Goal: Task Accomplishment & Management: Manage account settings

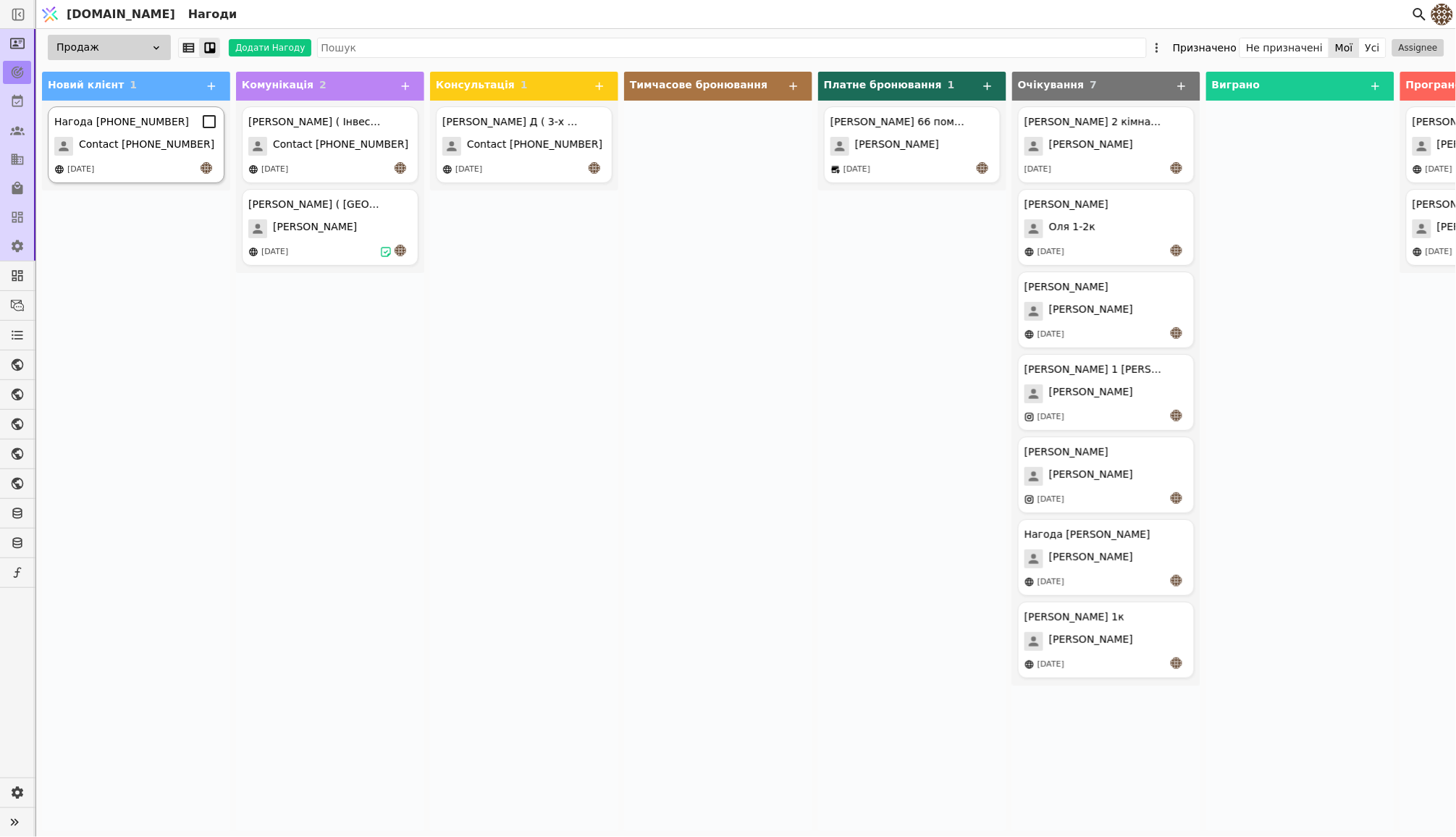
click at [155, 130] on div "Нагода [PHONE_NUMBER] Contact [PHONE_NUMBER] [DATE]" at bounding box center [136, 145] width 177 height 77
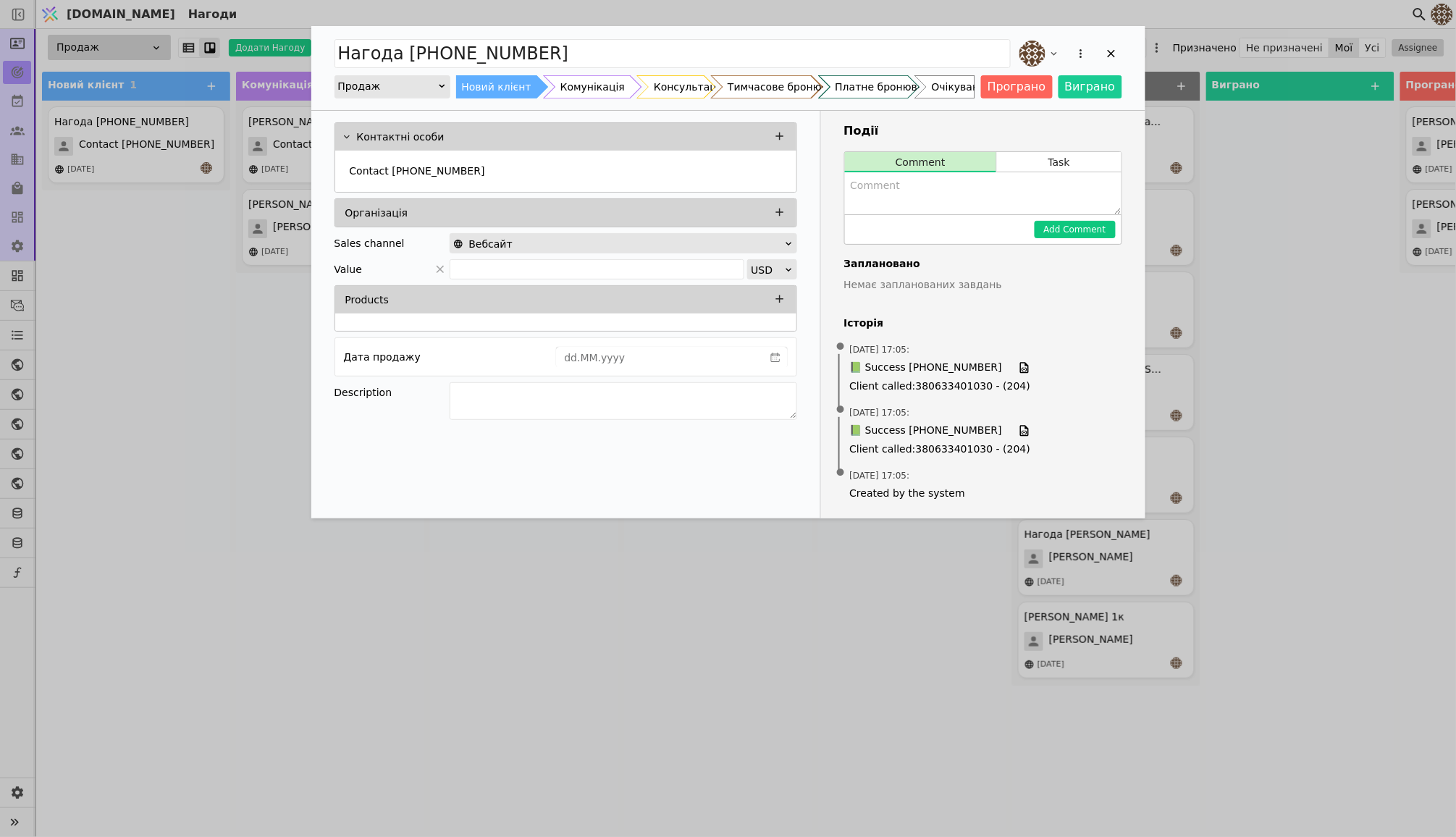
click at [588, 80] on div "Комунікація" at bounding box center [592, 86] width 64 height 23
click at [923, 187] on textarea "Add Opportunity" at bounding box center [983, 193] width 277 height 42
type textarea "З"
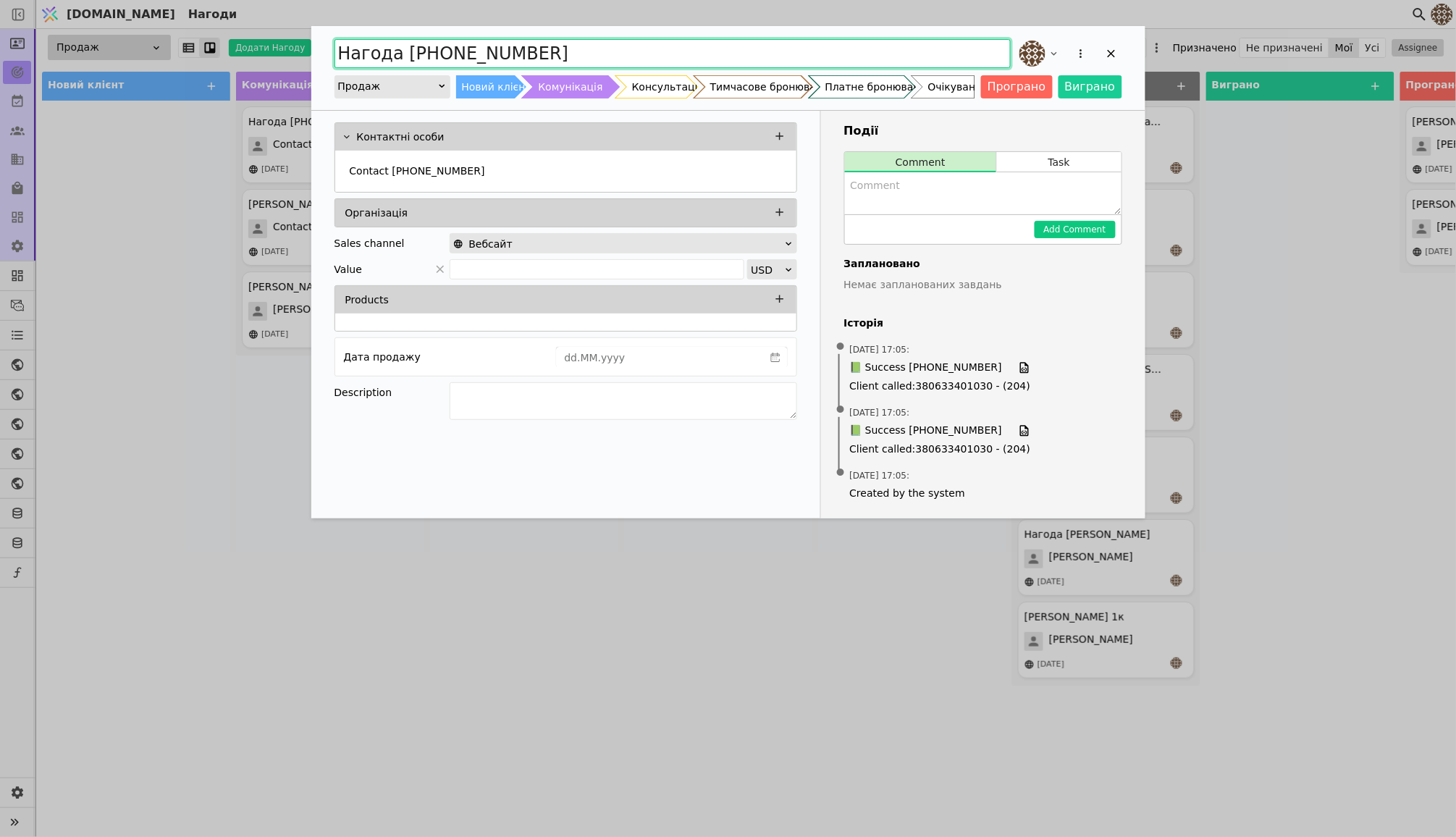
drag, startPoint x: 541, startPoint y: 55, endPoint x: 336, endPoint y: 50, distance: 205.1
click at [336, 50] on input "Нагода [PHONE_NUMBER]" at bounding box center [673, 54] width 676 height 29
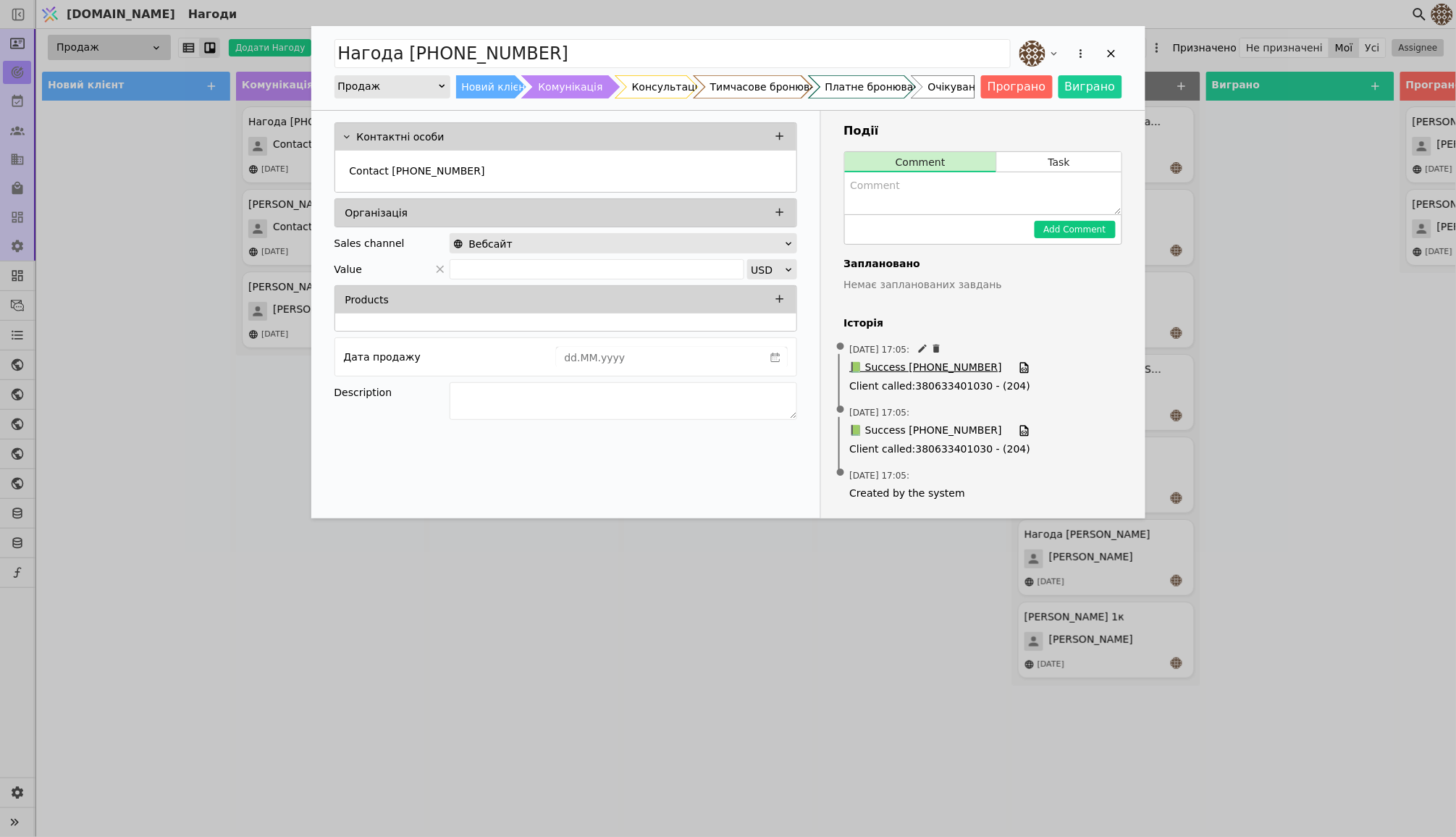
click at [866, 366] on span "📗 Success [PHONE_NUMBER]" at bounding box center [926, 367] width 152 height 16
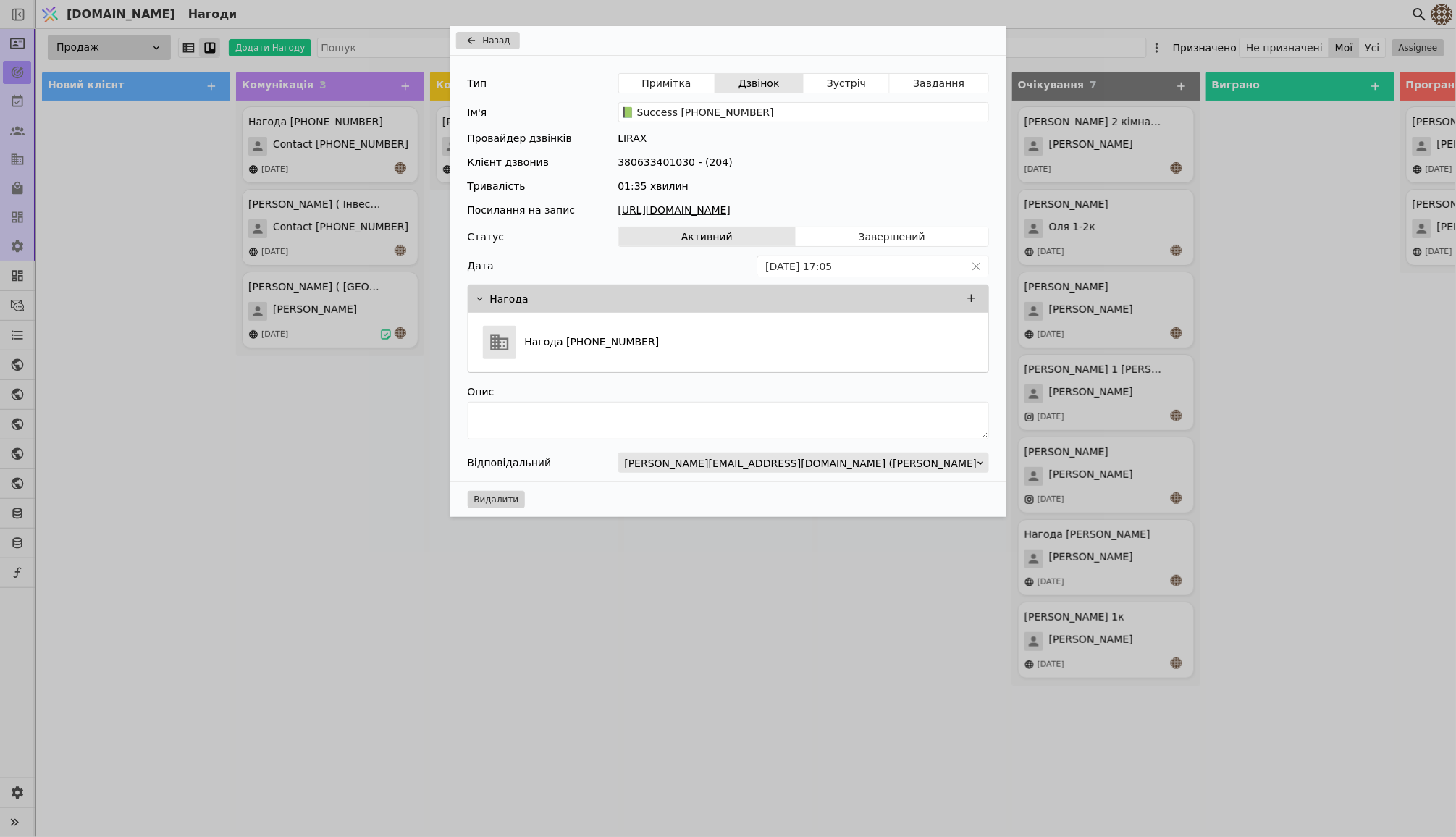
click at [736, 208] on link "[URL][DOMAIN_NAME]" at bounding box center [804, 210] width 371 height 15
click at [492, 36] on span "Назад" at bounding box center [497, 40] width 27 height 13
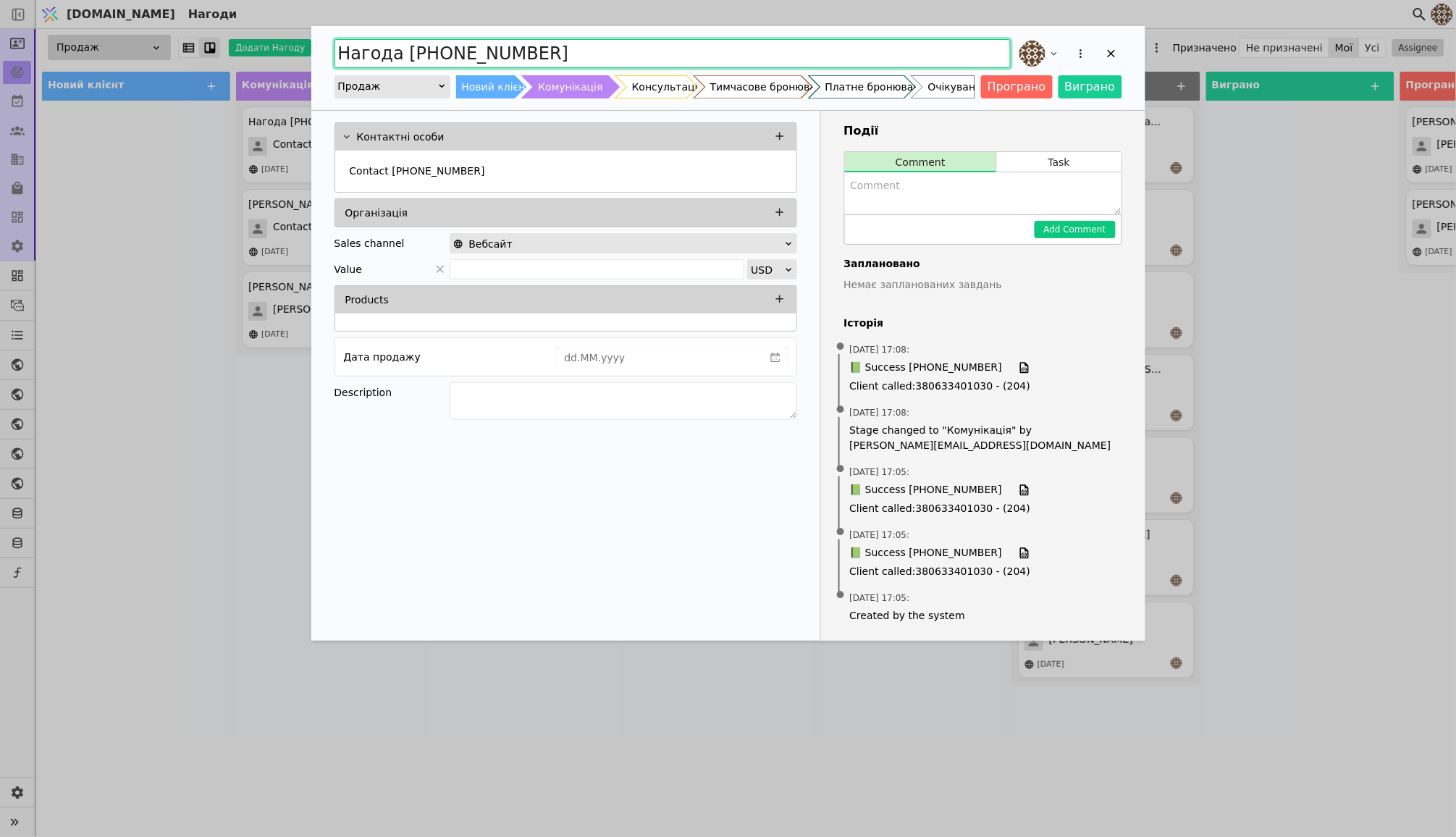
drag, startPoint x: 538, startPoint y: 56, endPoint x: 313, endPoint y: 56, distance: 225.0
click at [313, 56] on div "Нагода [PHONE_NUMBER] Продаж Новий клієнт Комунікація Консультація Тимчасове бр…" at bounding box center [728, 68] width 834 height 84
type input "[PERSON_NAME]"
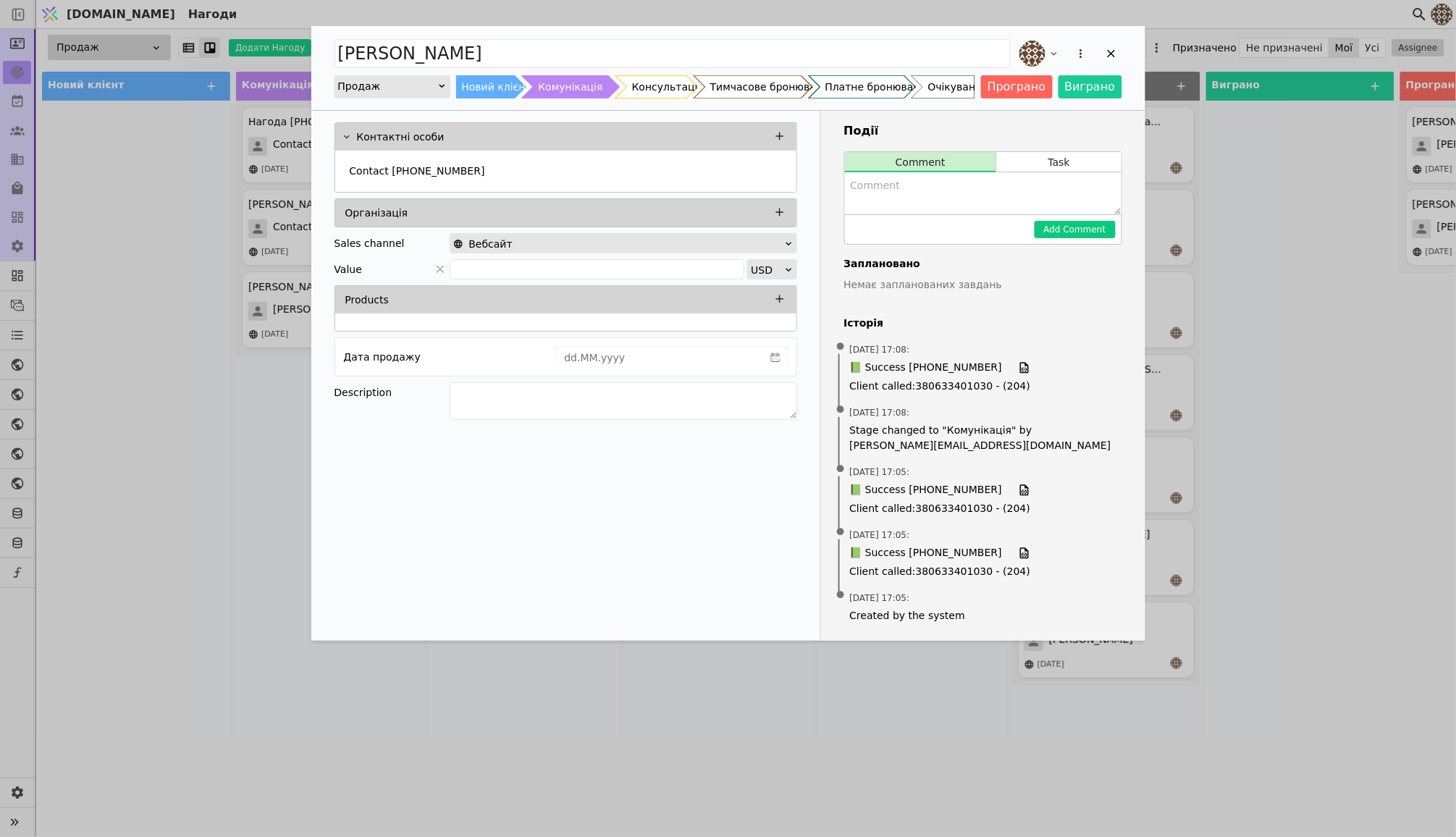
click at [946, 187] on textarea "Add Opportunity" at bounding box center [983, 193] width 277 height 42
type textarea "Зустріч завтра у 12:00"
click at [1071, 229] on button "Add Comment" at bounding box center [1075, 230] width 81 height 17
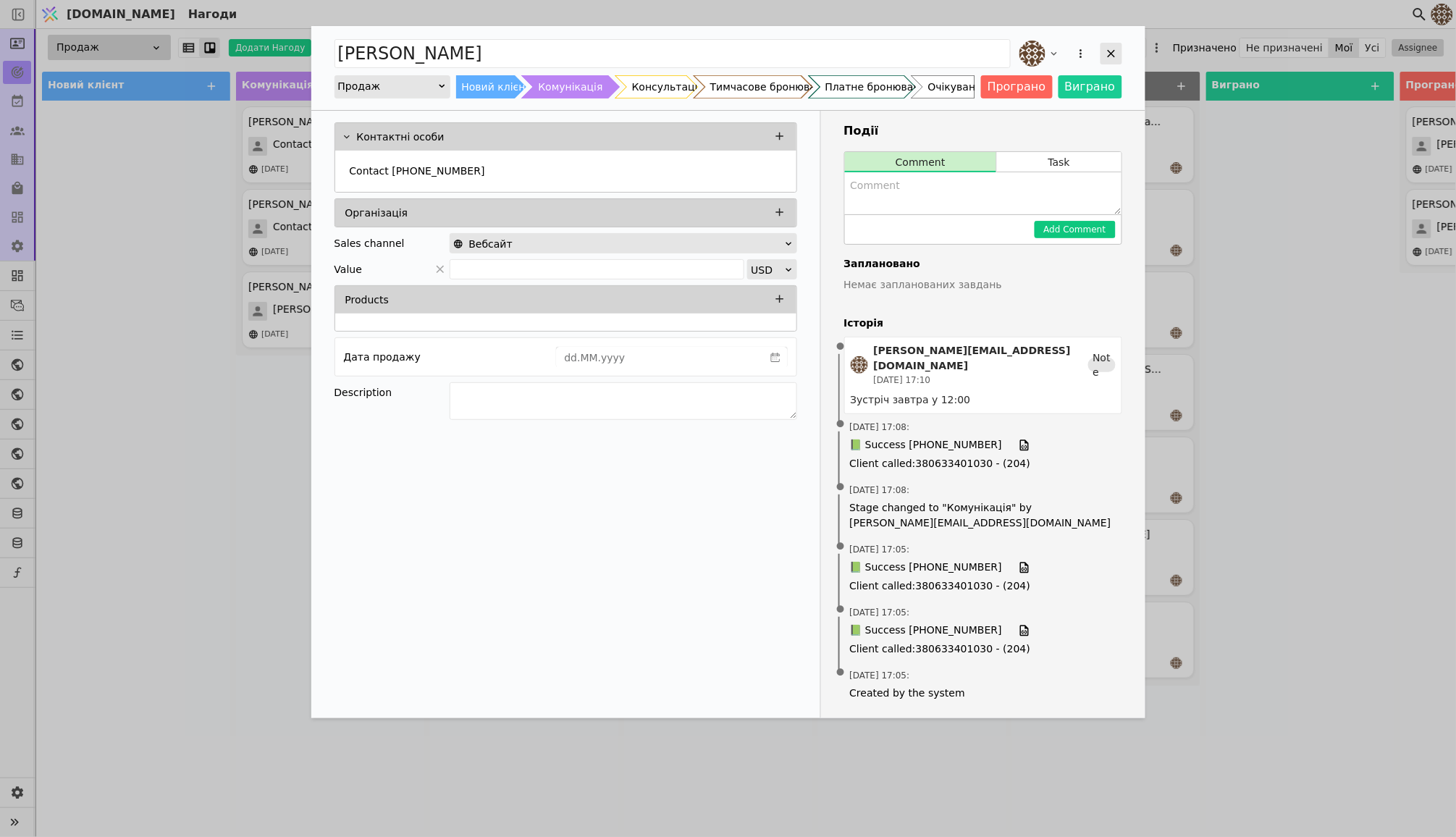
click at [1111, 55] on icon "Add Opportunity" at bounding box center [1110, 54] width 8 height 8
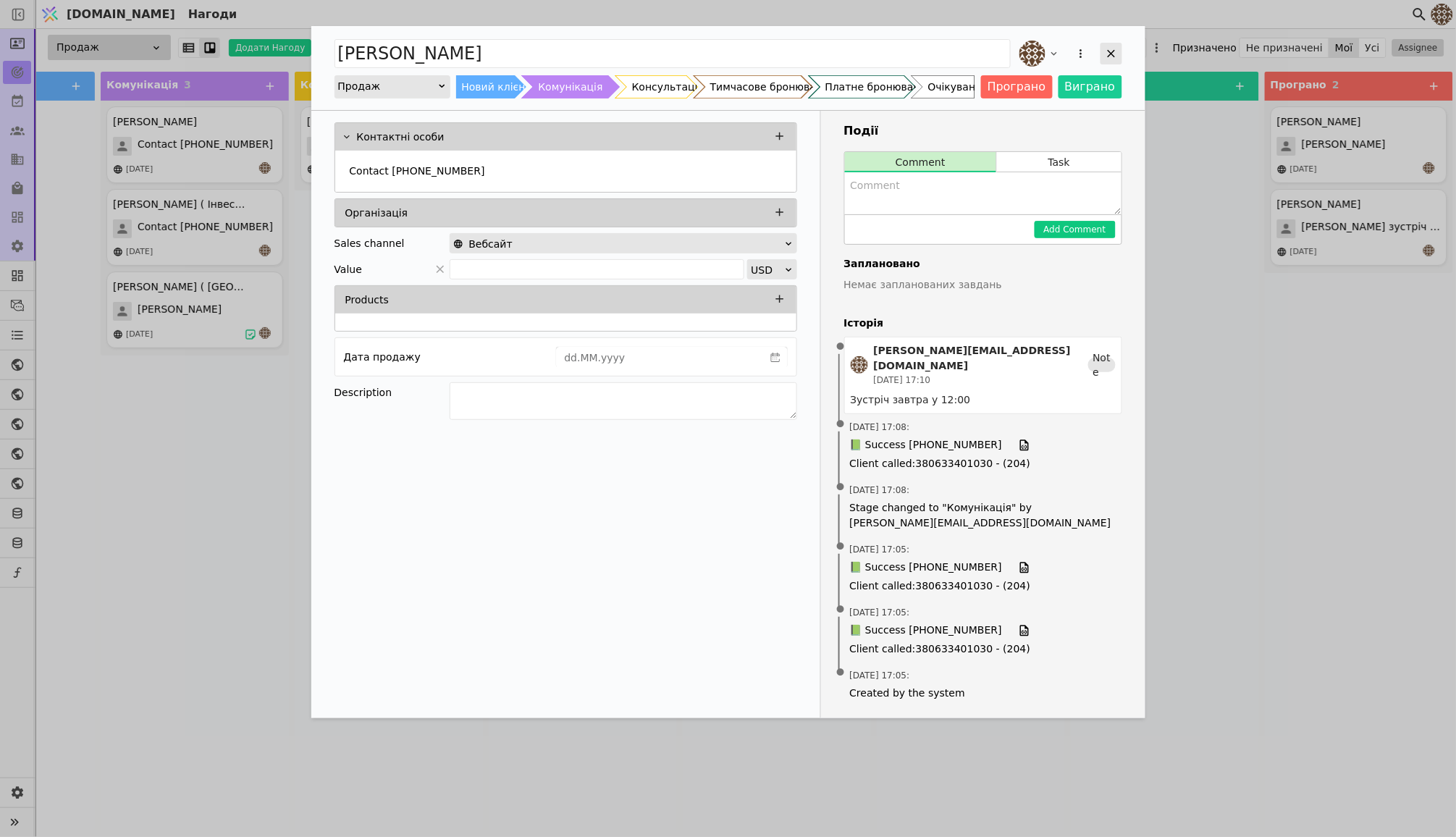
click at [1107, 43] on div "Add Opportunity" at bounding box center [1111, 53] width 21 height 21
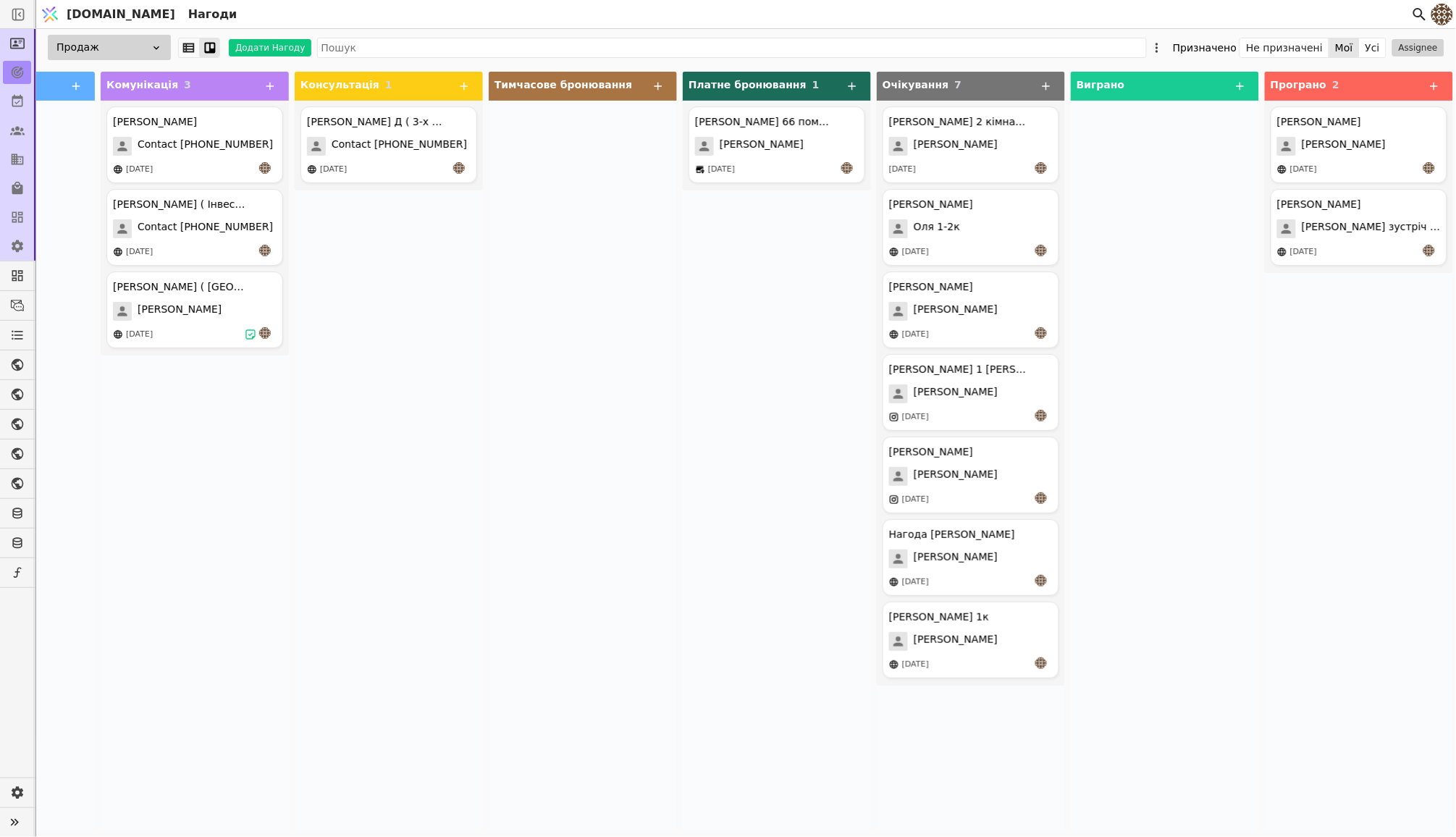
scroll to position [0, 117]
